Goal: Check status: Check status

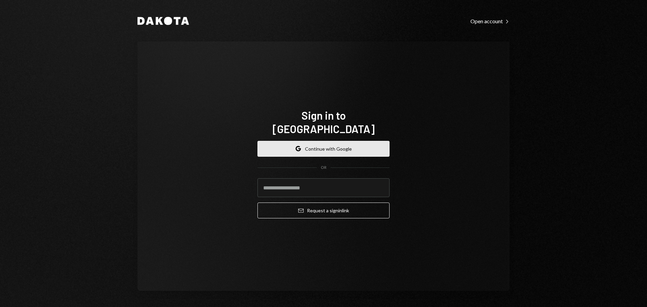
click at [351, 143] on button "Google Continue with Google" at bounding box center [324, 149] width 132 height 16
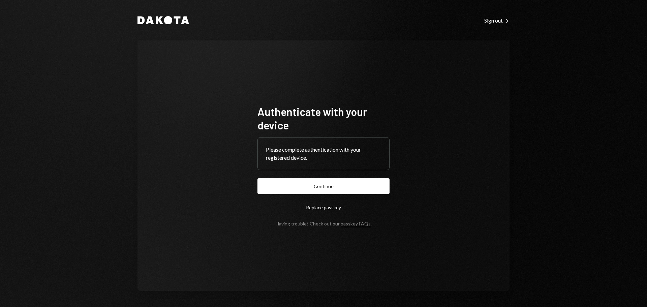
click at [315, 182] on button "Continue" at bounding box center [324, 186] width 132 height 16
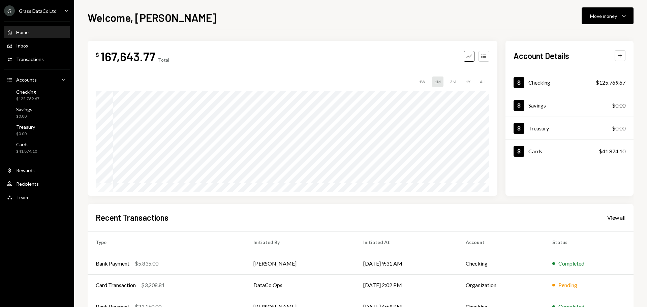
drag, startPoint x: 36, startPoint y: 10, endPoint x: 41, endPoint y: 17, distance: 8.7
click at [36, 8] on div "Grass DataCo Ltd" at bounding box center [38, 11] width 38 height 6
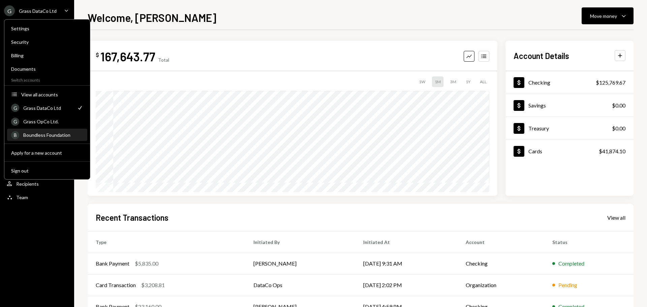
click at [40, 136] on div "Boundless Foundation" at bounding box center [53, 135] width 60 height 6
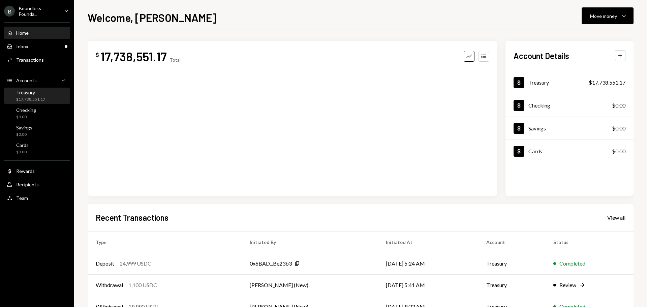
click at [26, 97] on div "$17,738,551.17" at bounding box center [30, 100] width 29 height 6
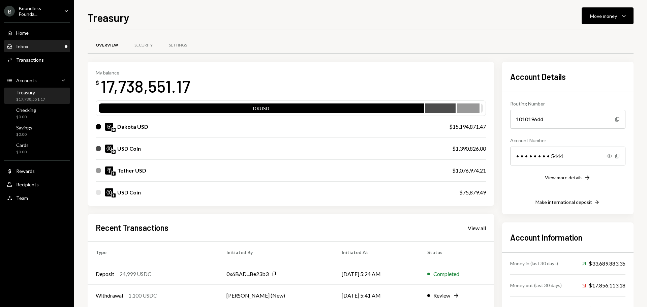
click at [34, 48] on div "Inbox Inbox" at bounding box center [37, 46] width 61 height 6
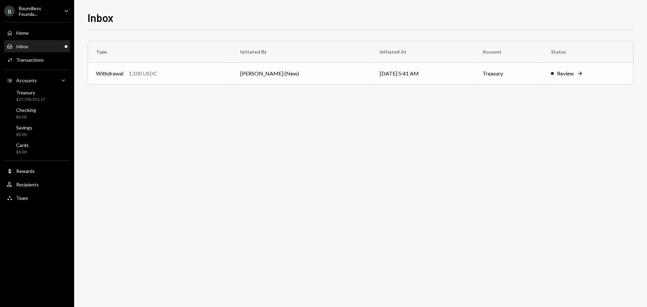
click at [230, 73] on td "Withdrawal 1,100 USDC" at bounding box center [160, 74] width 144 height 22
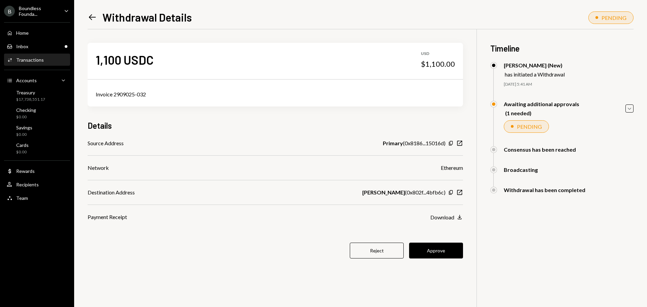
scroll to position [29, 0]
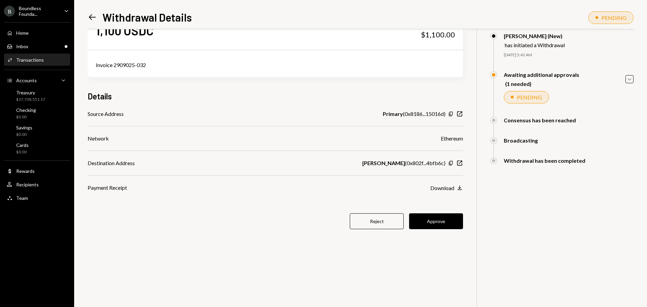
click at [432, 219] on button "Approve" at bounding box center [436, 221] width 54 height 16
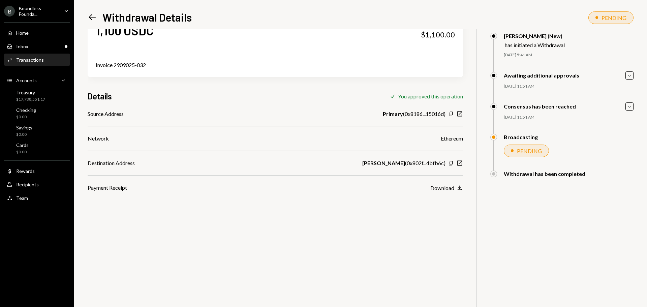
scroll to position [0, 0]
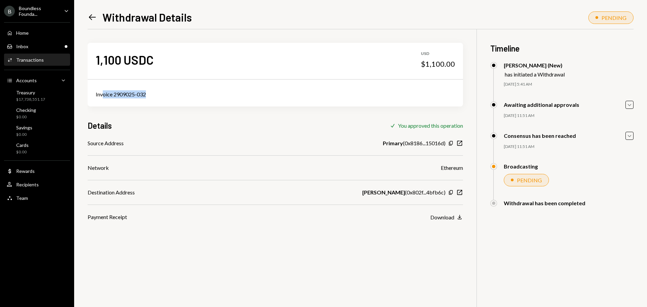
drag, startPoint x: 153, startPoint y: 96, endPoint x: 84, endPoint y: 91, distance: 68.6
click at [79, 92] on div "Left Arrow Withdrawal Details PENDING 1,100 USDC USD $1,100.00 Invoice 2909025-…" at bounding box center [360, 153] width 573 height 307
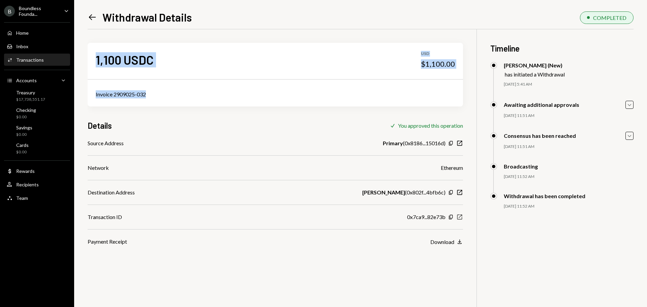
click at [461, 217] on icon "New Window" at bounding box center [459, 217] width 7 height 7
